Goal: Information Seeking & Learning: Learn about a topic

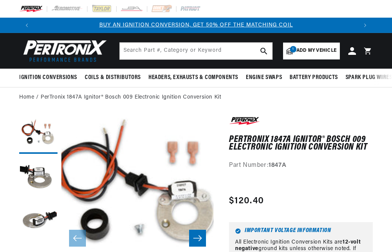
scroll to position [264, 0]
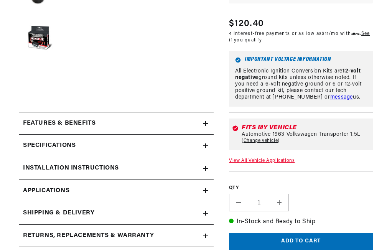
click at [206, 146] on icon at bounding box center [205, 146] width 5 height 0
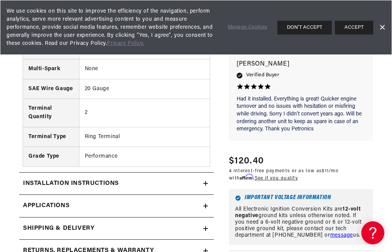
scroll to position [0, 323]
click at [206, 185] on icon at bounding box center [206, 183] width 0 height 5
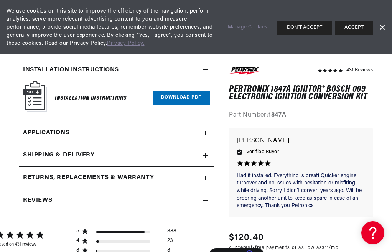
scroll to position [529, 0]
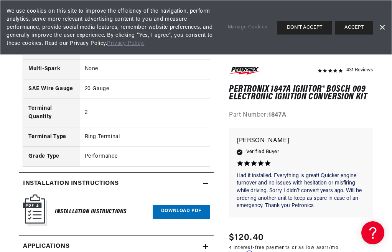
click at [206, 182] on icon at bounding box center [205, 183] width 5 height 5
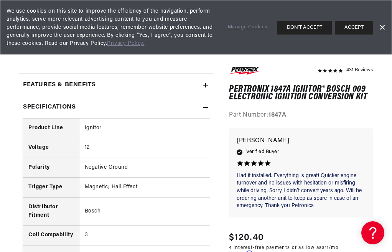
scroll to position [0, 646]
click at [204, 109] on icon at bounding box center [205, 107] width 5 height 5
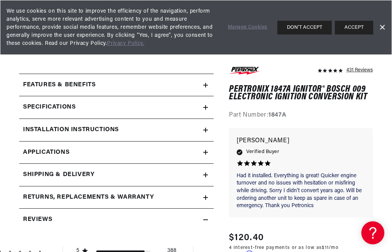
click at [204, 151] on icon at bounding box center [205, 152] width 5 height 5
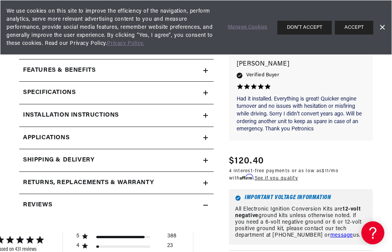
scroll to position [280, 0]
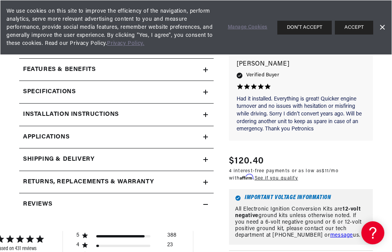
click at [205, 136] on icon at bounding box center [205, 137] width 5 height 5
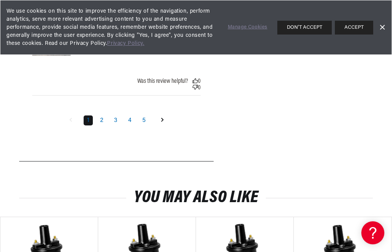
scroll to position [1341, 0]
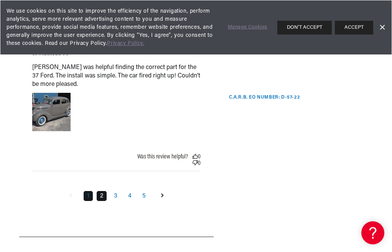
click at [102, 198] on link "2" at bounding box center [102, 196] width 10 height 10
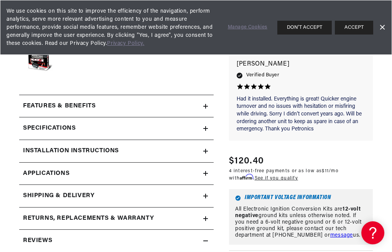
scroll to position [0, 0]
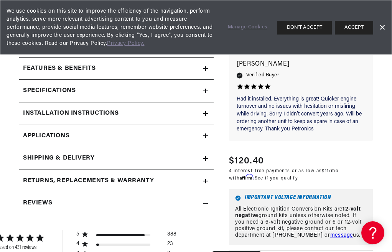
click at [207, 205] on icon at bounding box center [205, 203] width 5 height 5
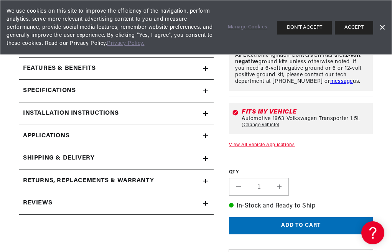
scroll to position [0, 323]
click at [206, 135] on icon at bounding box center [206, 135] width 0 height 5
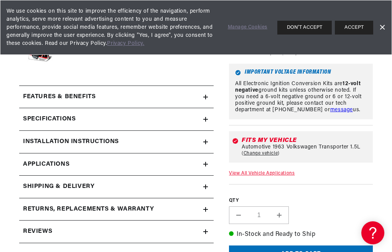
scroll to position [290, 0]
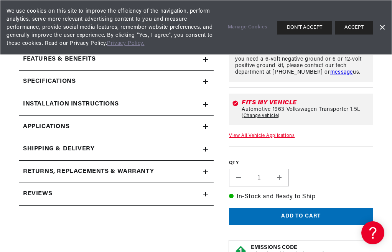
click at [205, 194] on icon at bounding box center [205, 194] width 5 height 5
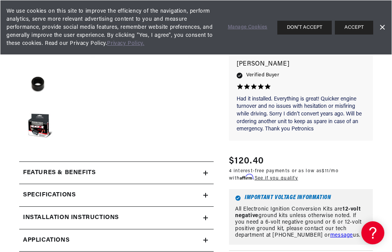
scroll to position [214, 0]
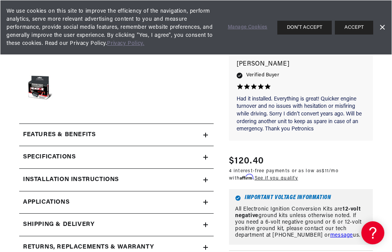
click at [206, 134] on icon at bounding box center [206, 135] width 0 height 5
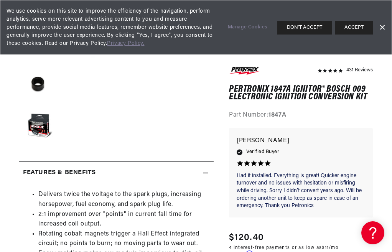
scroll to position [0, 323]
click at [205, 173] on icon at bounding box center [205, 173] width 5 height 5
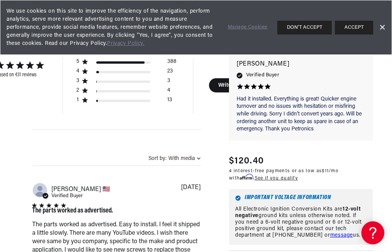
scroll to position [0, 646]
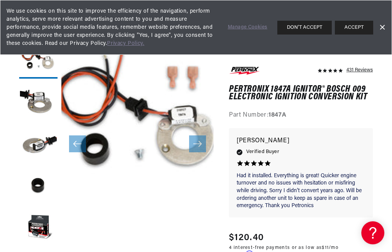
click at [383, 24] on link "Dismiss Banner" at bounding box center [382, 28] width 12 height 12
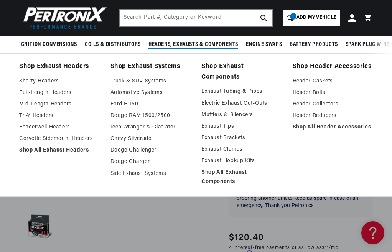
scroll to position [0, 151]
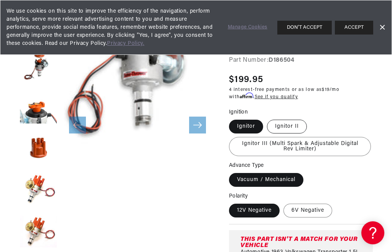
click at [285, 126] on label "Ignitor II" at bounding box center [287, 127] width 40 height 14
click at [267, 119] on input "Ignitor II" at bounding box center [267, 118] width 0 height 0
radio input "true"
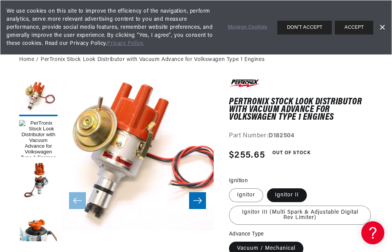
scroll to position [0, 646]
click at [358, 26] on button "ACCEPT" at bounding box center [354, 28] width 38 height 14
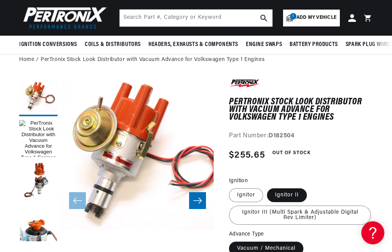
scroll to position [0, 323]
click at [288, 216] on label "Ignitor III (Multi Spark & Adjustable Digital Rev Limiter)" at bounding box center [300, 215] width 142 height 19
click at [311, 187] on input "Ignitor III (Multi Spark & Adjustable Digital Rev Limiter)" at bounding box center [311, 187] width 0 height 0
radio input "true"
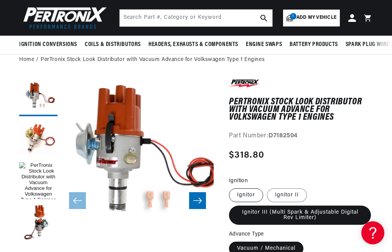
click at [245, 194] on label "Ignitor" at bounding box center [246, 195] width 34 height 14
click at [231, 187] on input "Ignitor" at bounding box center [231, 187] width 0 height 0
radio input "true"
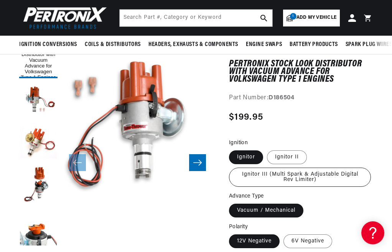
click at [306, 178] on label "Ignitor III (Multi Spark & Adjustable Digital Rev Limiter)" at bounding box center [300, 177] width 142 height 19
click at [311, 149] on input "Ignitor III (Multi Spark & Adjustable Digital Rev Limiter)" at bounding box center [311, 149] width 0 height 0
radio input "true"
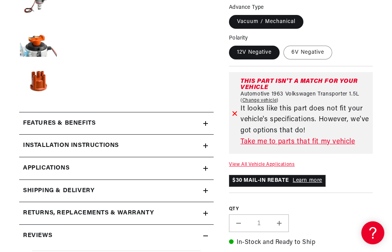
scroll to position [0, 646]
click at [205, 146] on icon at bounding box center [205, 145] width 5 height 5
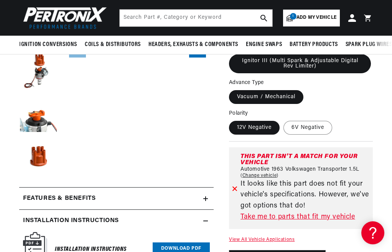
scroll to position [189, 0]
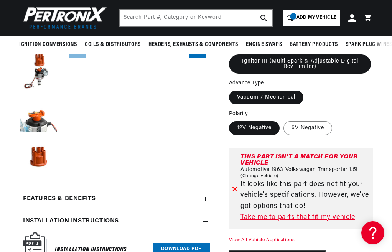
click at [206, 221] on icon at bounding box center [205, 221] width 5 height 0
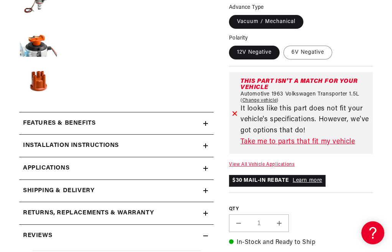
scroll to position [0, 646]
click at [206, 123] on icon at bounding box center [206, 123] width 0 height 5
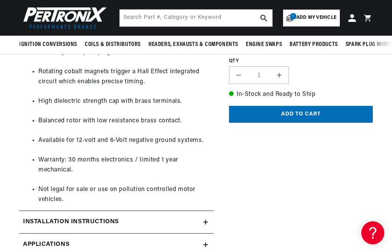
scroll to position [0, 323]
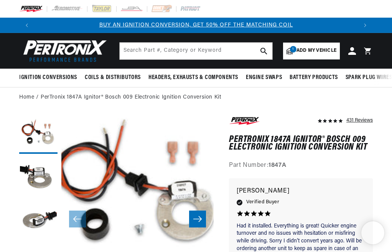
scroll to position [0, 323]
